Goal: Task Accomplishment & Management: Use online tool/utility

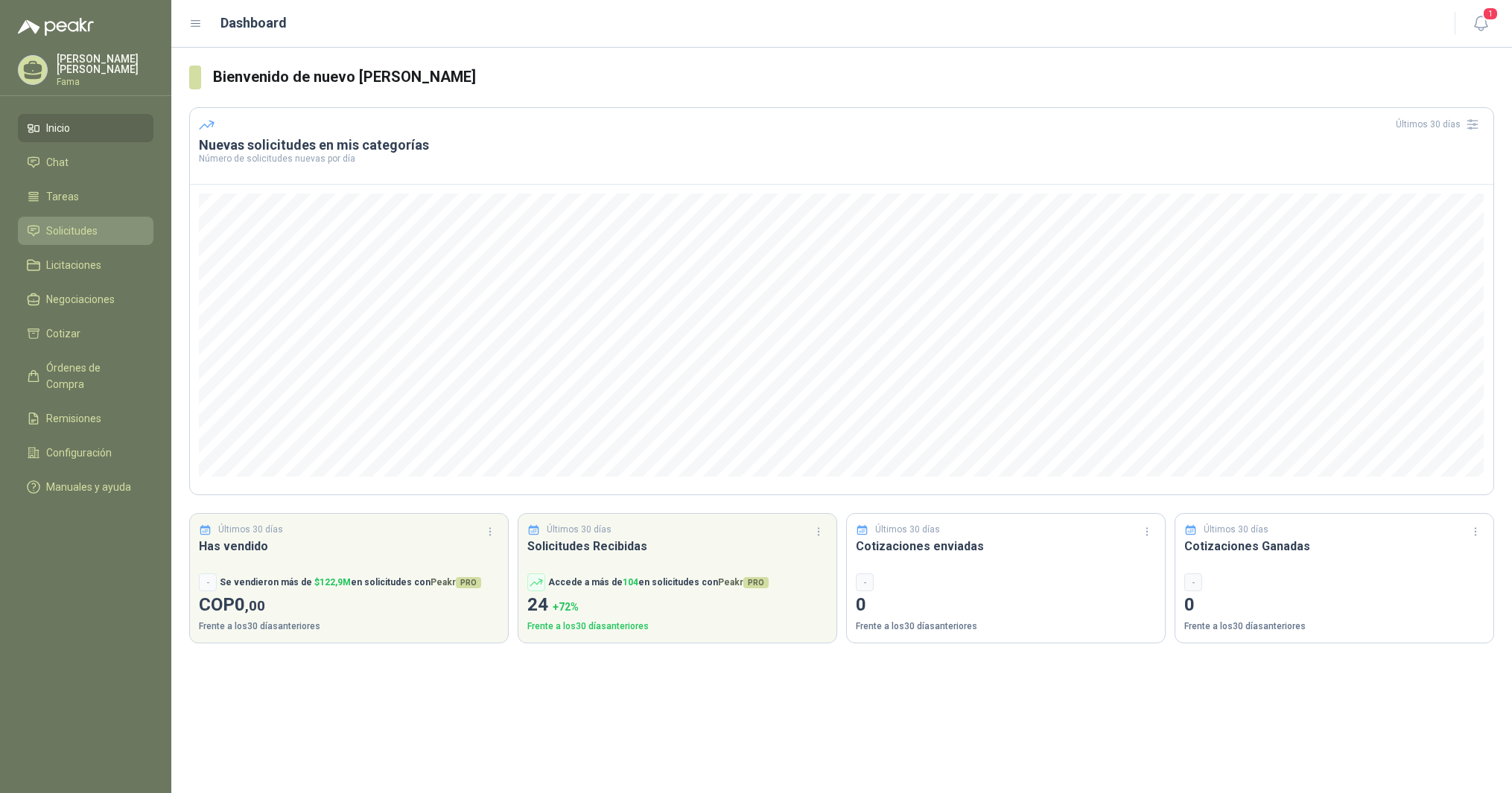
click at [87, 231] on span "Solicitudes" at bounding box center [71, 230] width 51 height 17
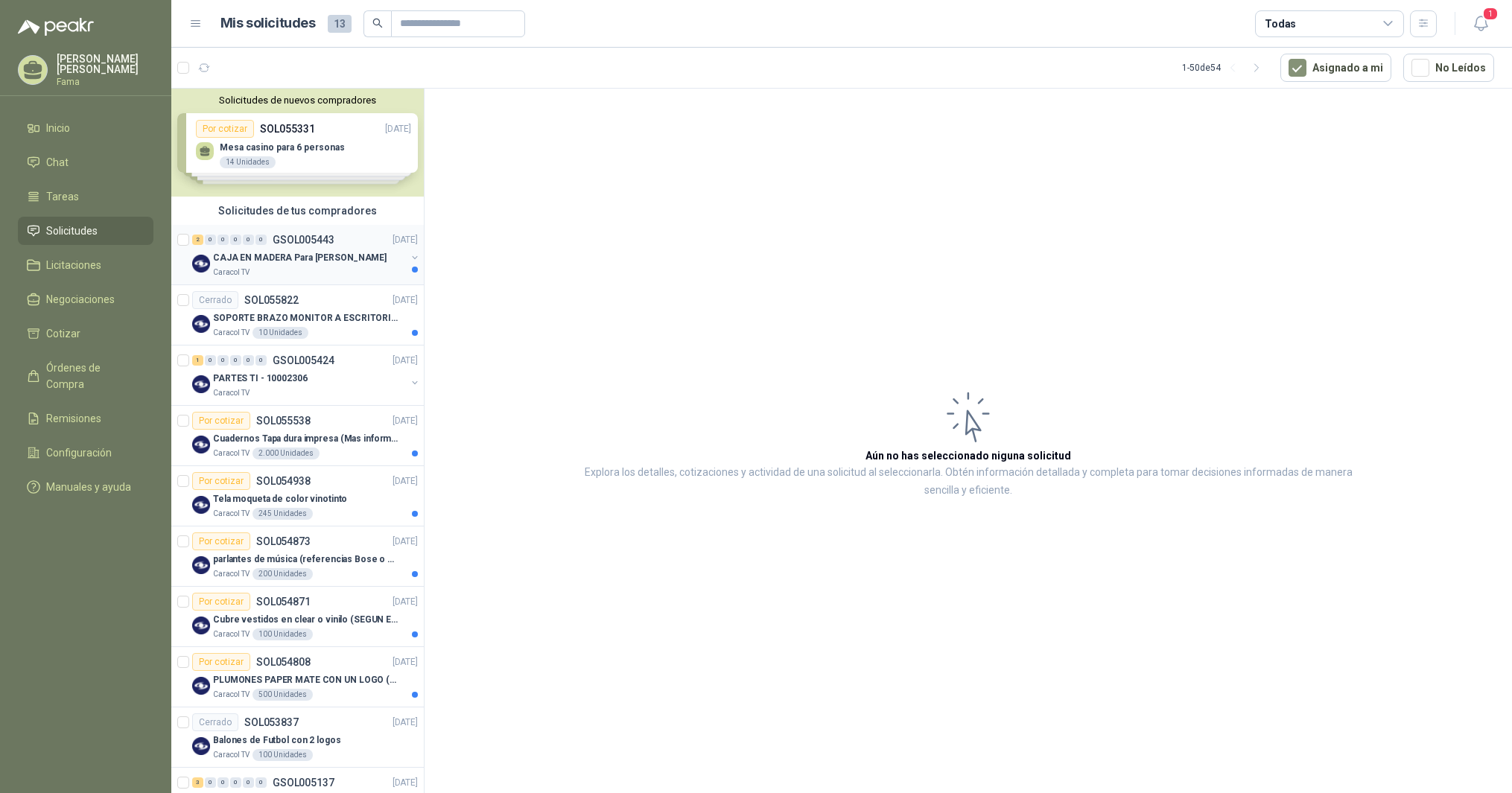
click at [267, 258] on p "CAJA EN MADERA Para [PERSON_NAME]" at bounding box center [300, 258] width 174 height 14
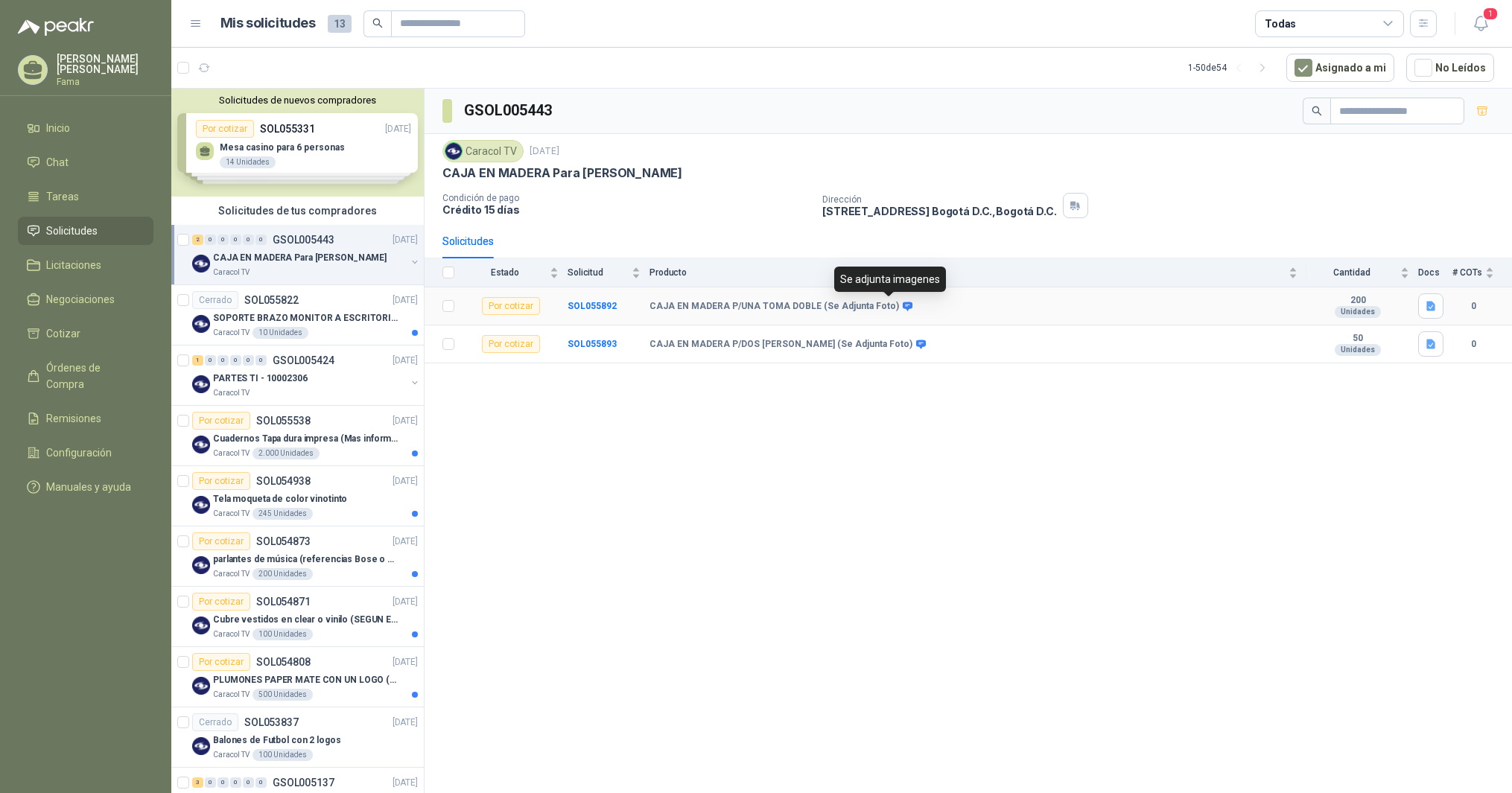
click at [902, 301] on icon at bounding box center [907, 306] width 11 height 11
click at [903, 302] on icon at bounding box center [907, 306] width 10 height 9
click at [581, 308] on b "SOL055892" at bounding box center [592, 306] width 50 height 10
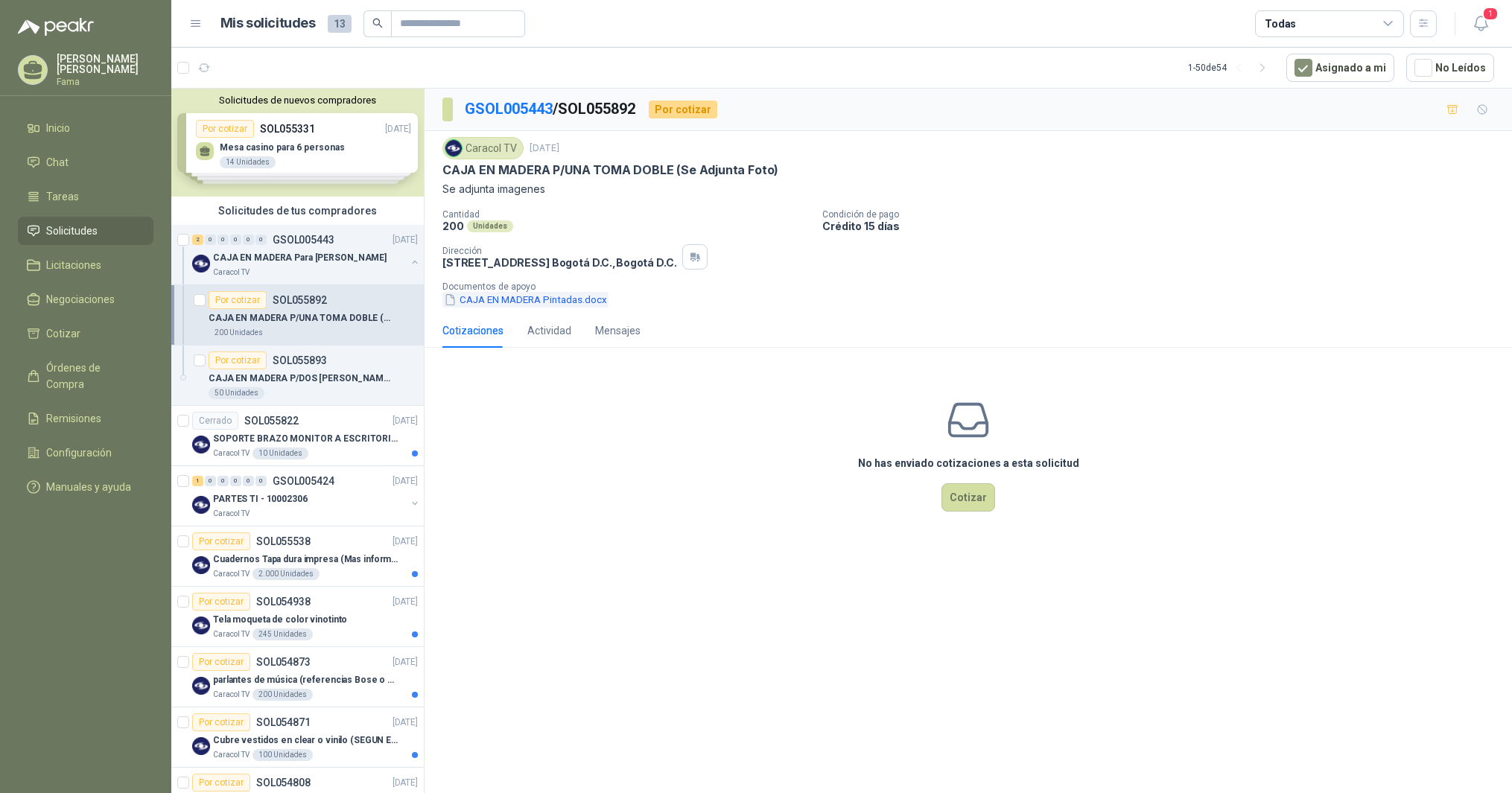
click at [531, 303] on button "CAJA EN MADERA Pintadas.docx" at bounding box center [525, 300] width 166 height 16
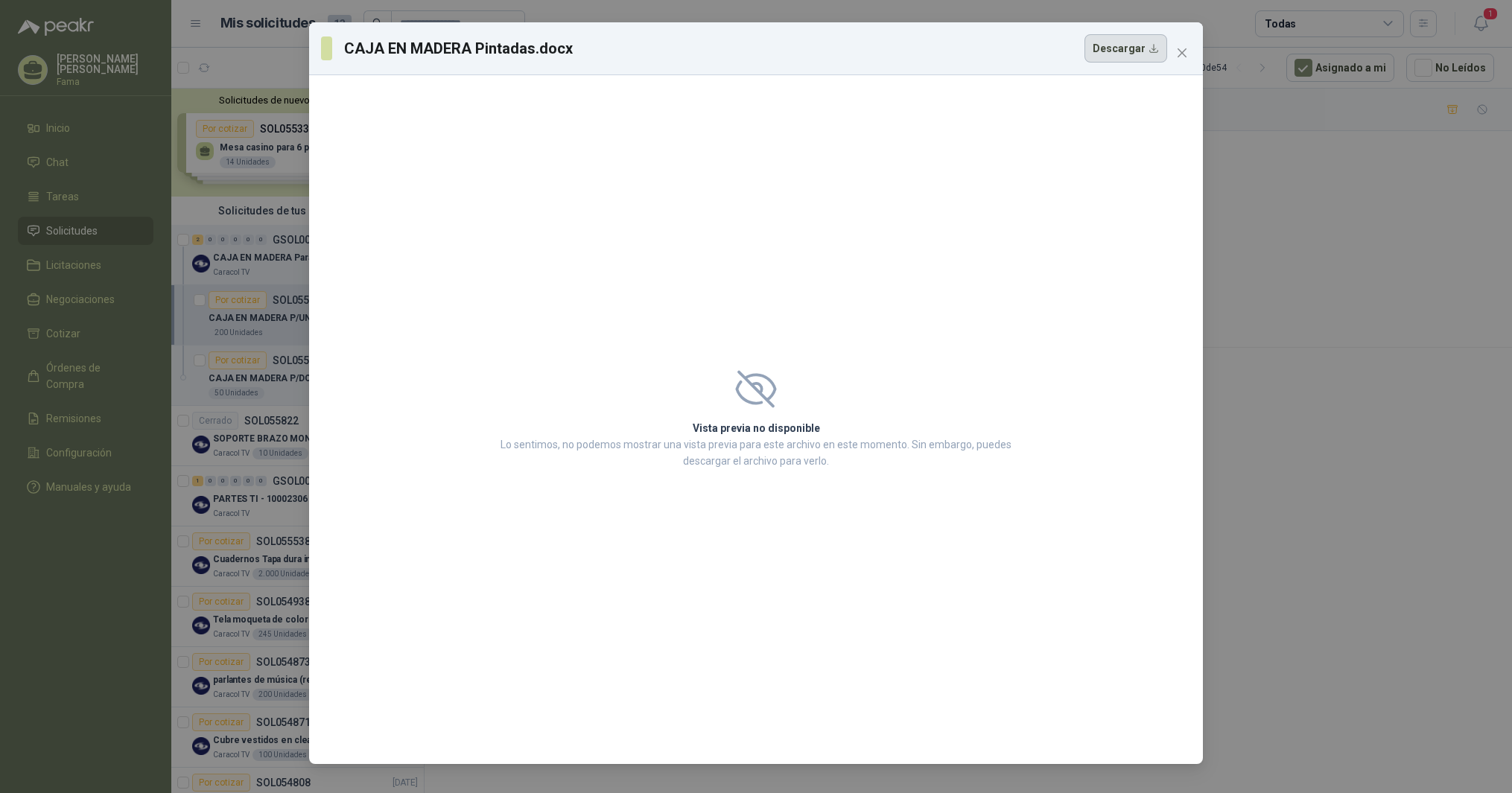
click at [1130, 47] on button "Descargar" at bounding box center [1125, 48] width 83 height 29
click at [1185, 55] on icon "close" at bounding box center [1182, 53] width 9 height 9
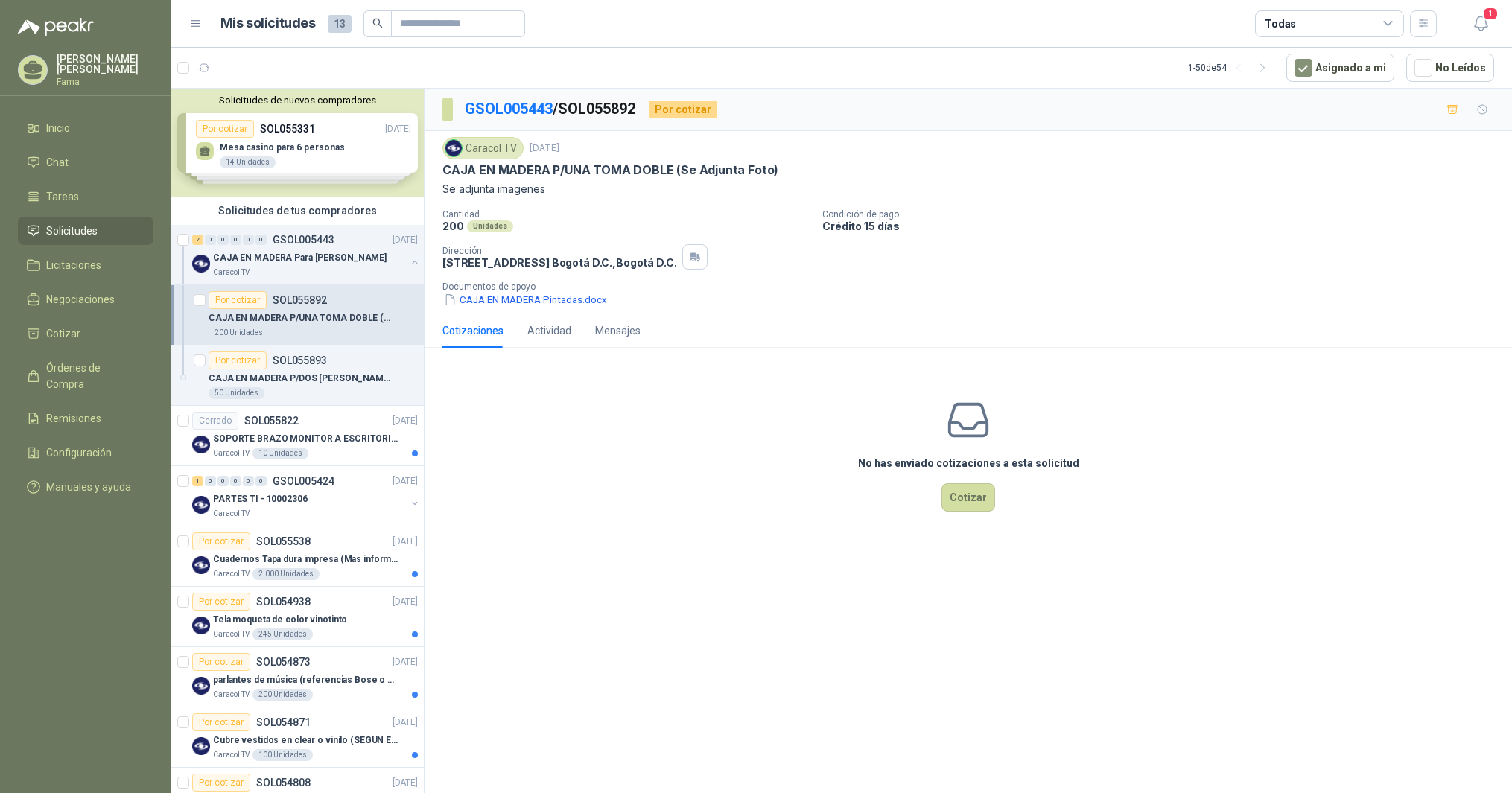
click at [490, 333] on div "Cotizaciones" at bounding box center [473, 330] width 61 height 17
click at [49, 333] on span "Cotizar" at bounding box center [63, 334] width 34 height 17
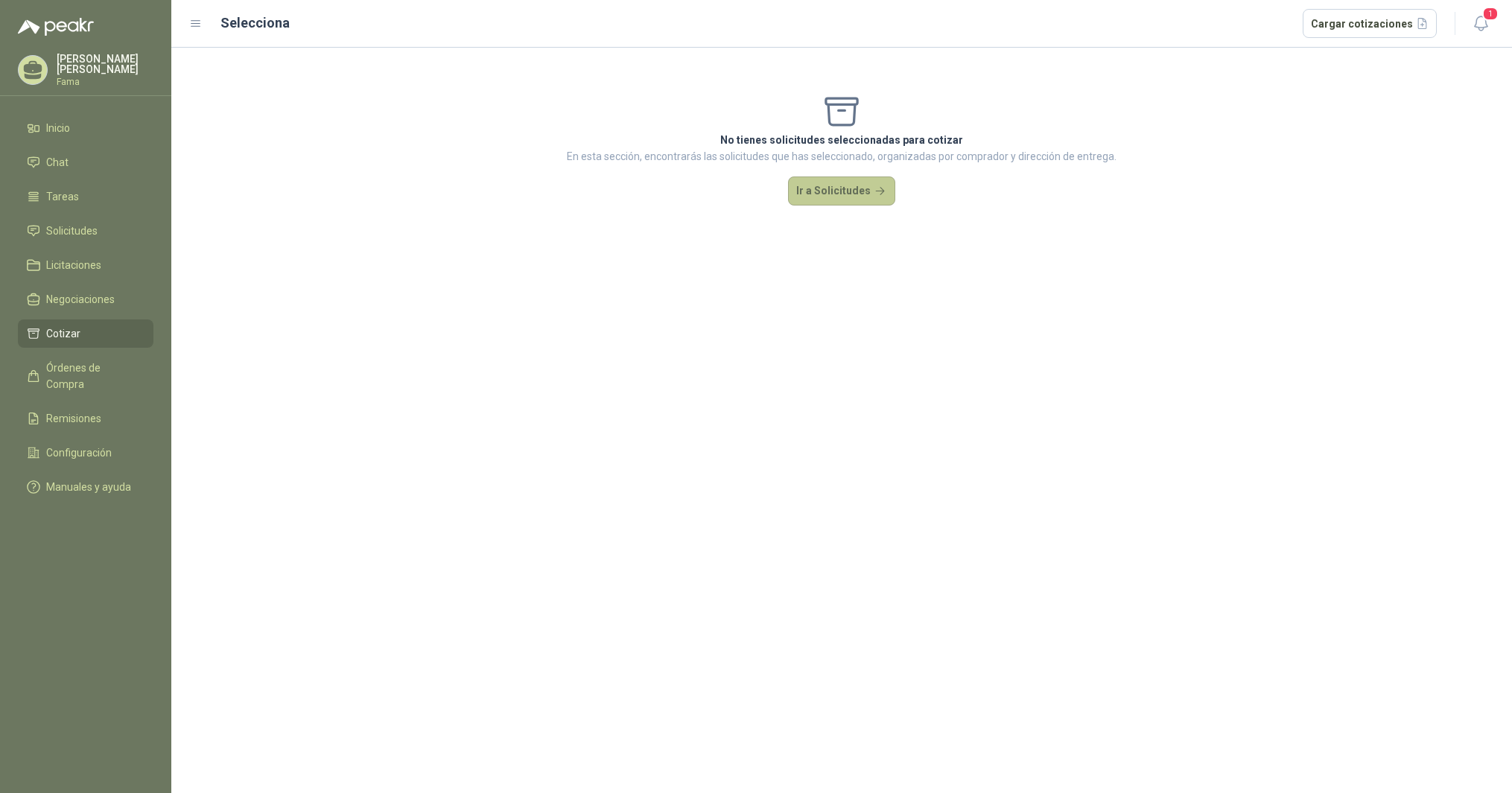
click at [859, 195] on button "Ir a Solicitudes" at bounding box center [841, 191] width 107 height 30
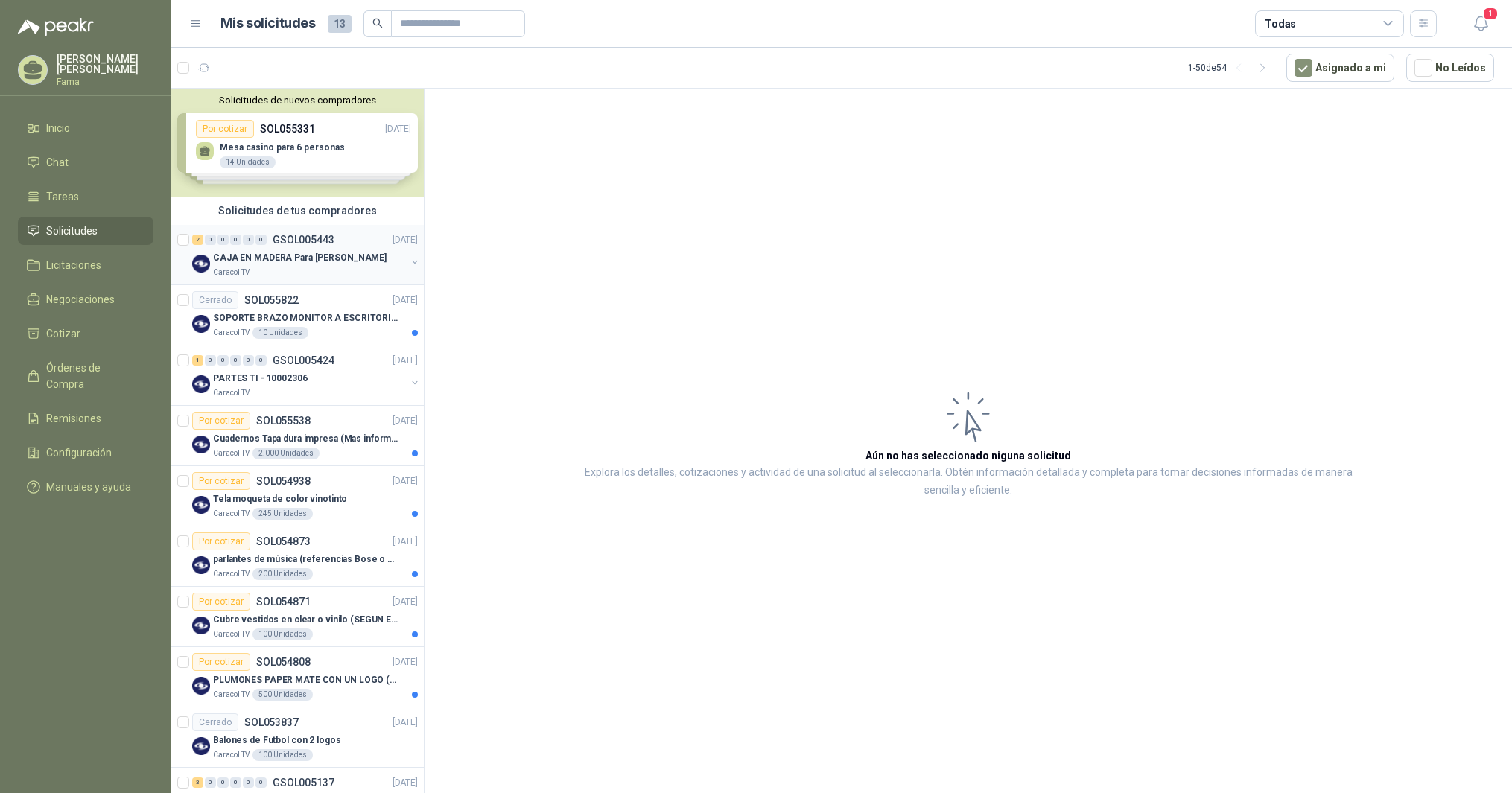
click at [240, 254] on p "CAJA EN MADERA Para [PERSON_NAME]" at bounding box center [300, 258] width 174 height 14
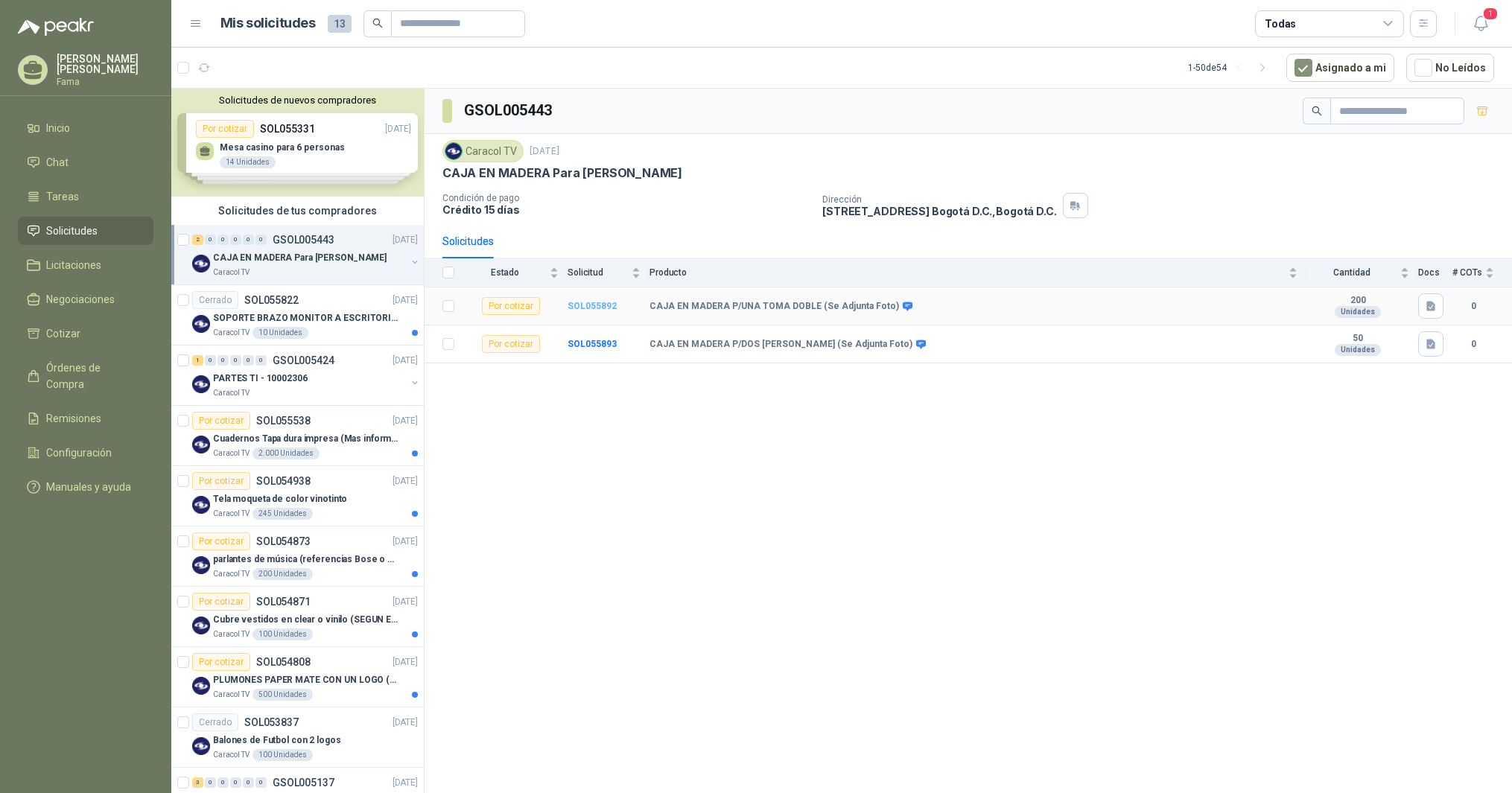
click at [597, 309] on b "SOL055892" at bounding box center [592, 306] width 50 height 10
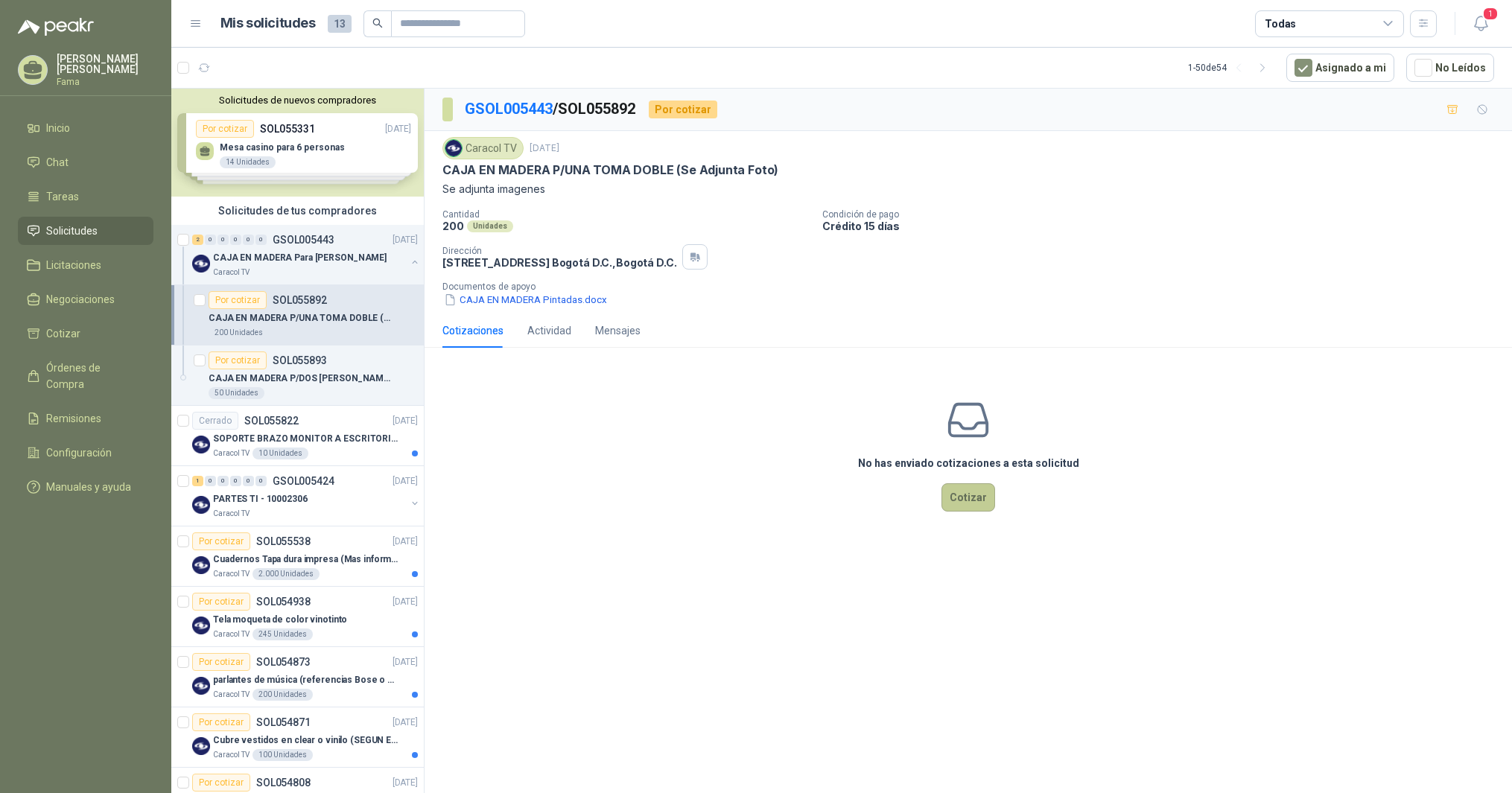
click at [958, 497] on button "Cotizar" at bounding box center [969, 497] width 54 height 29
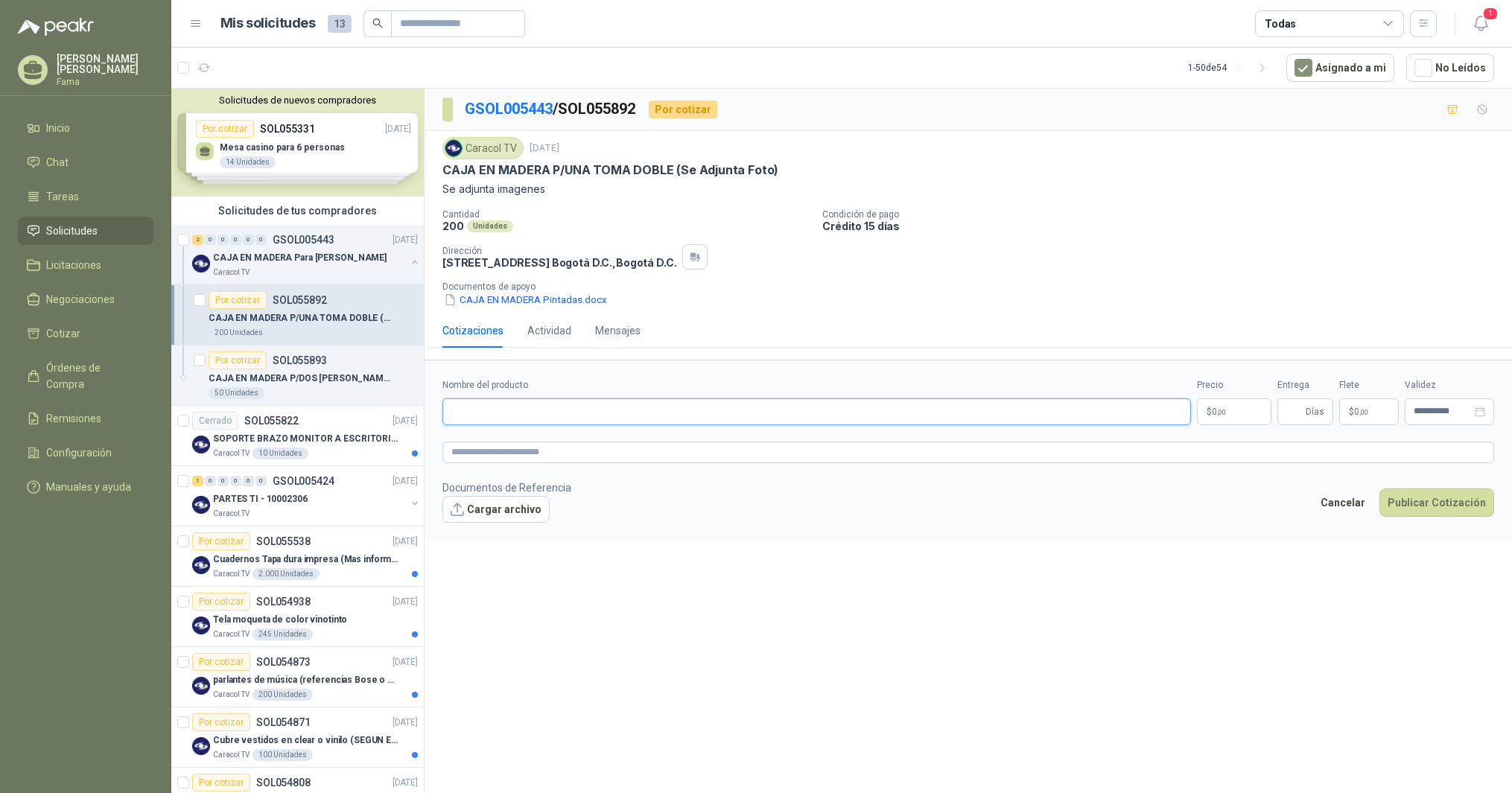
click at [548, 414] on input "Nombre del producto" at bounding box center [817, 412] width 749 height 27
click at [499, 409] on input "Nombre del producto" at bounding box center [817, 412] width 749 height 27
click at [479, 412] on input "Nombre del producto" at bounding box center [817, 412] width 749 height 27
